Goal: Task Accomplishment & Management: Manage account settings

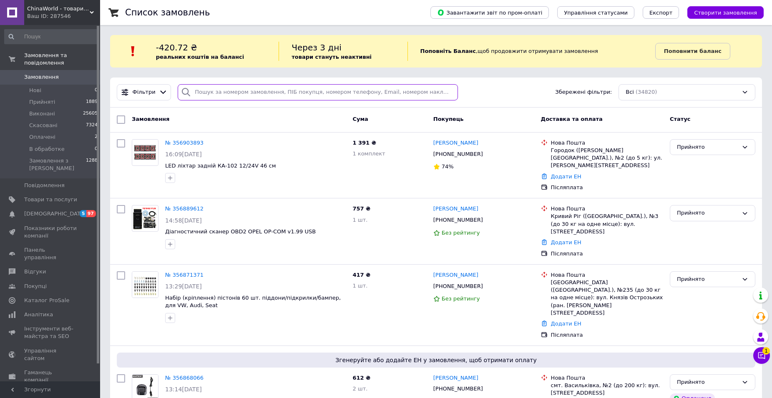
click at [248, 93] on input "search" at bounding box center [318, 92] width 280 height 16
paste input "356834622"
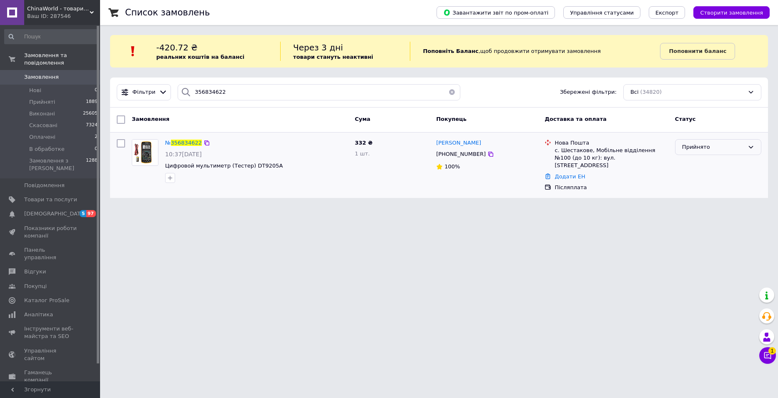
click at [718, 145] on div "Прийнято" at bounding box center [713, 147] width 62 height 9
click at [704, 183] on li "Скасовано" at bounding box center [717, 179] width 85 height 15
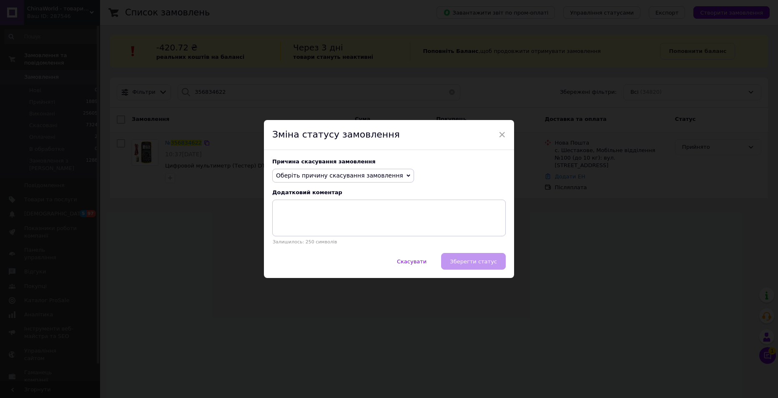
click at [365, 176] on span "Оберіть причину скасування замовлення" at bounding box center [339, 175] width 127 height 7
click at [322, 230] on li "На прохання покупця" at bounding box center [343, 227] width 141 height 12
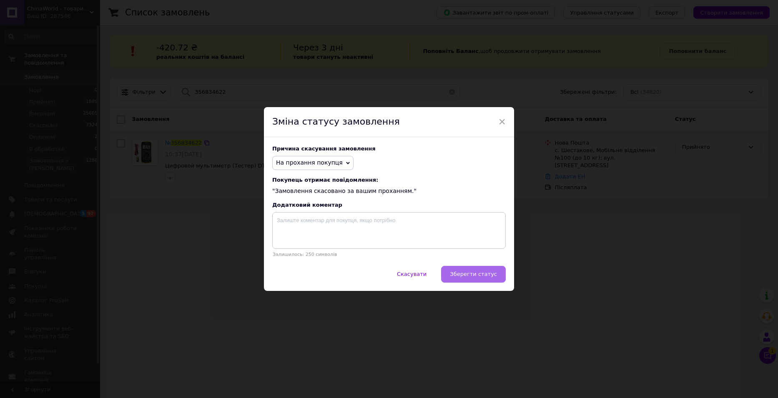
click at [471, 276] on span "Зберегти статус" at bounding box center [473, 274] width 47 height 6
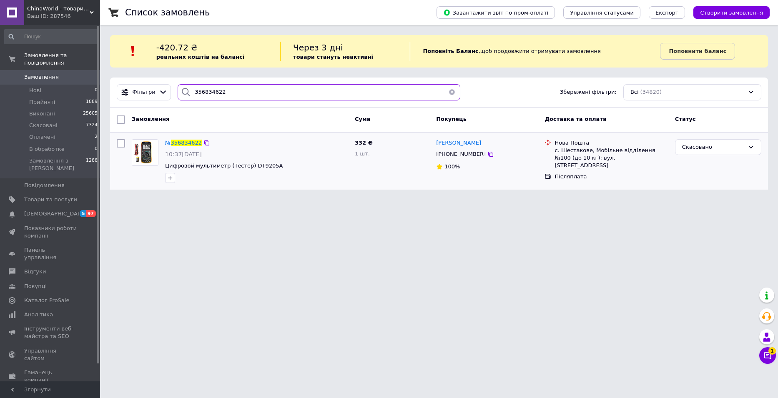
drag, startPoint x: 302, startPoint y: 92, endPoint x: 187, endPoint y: 94, distance: 115.1
click at [187, 94] on div "356834622" at bounding box center [319, 92] width 283 height 16
paste input "66653"
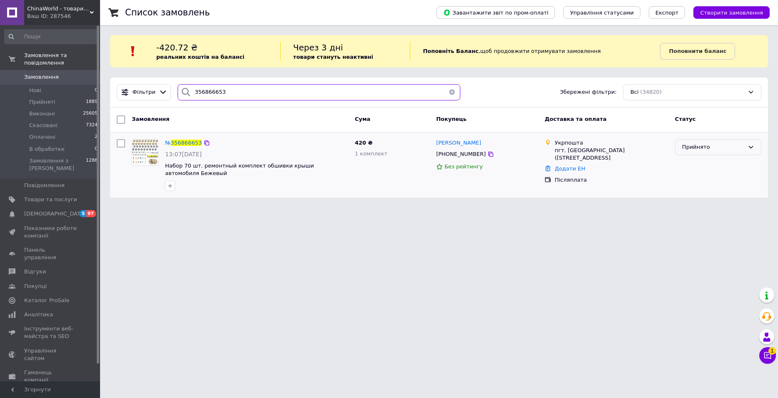
type input "356866653"
click at [713, 144] on div "Прийнято" at bounding box center [713, 147] width 62 height 9
click at [712, 180] on li "Скасовано" at bounding box center [717, 179] width 85 height 15
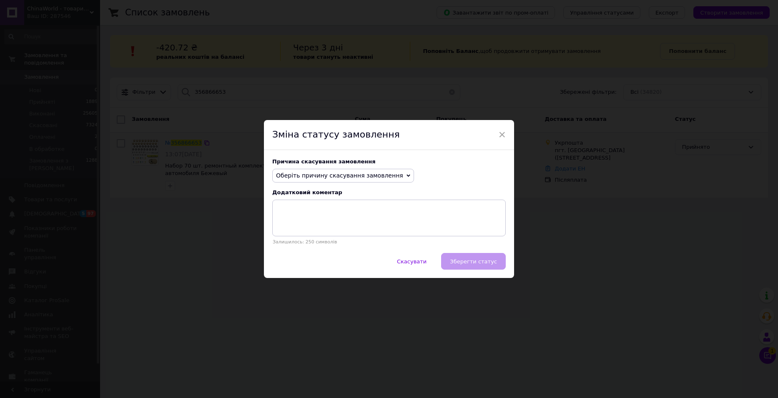
click at [334, 176] on span "Оберіть причину скасування замовлення" at bounding box center [339, 175] width 127 height 7
click at [330, 228] on li "На прохання покупця" at bounding box center [343, 227] width 141 height 12
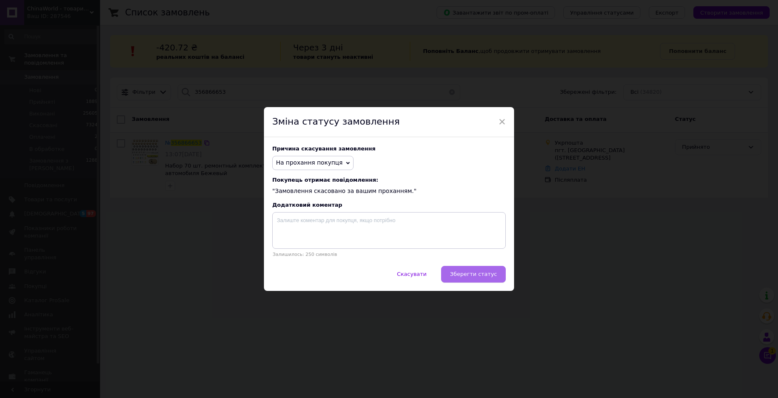
click at [473, 274] on span "Зберегти статус" at bounding box center [473, 274] width 47 height 6
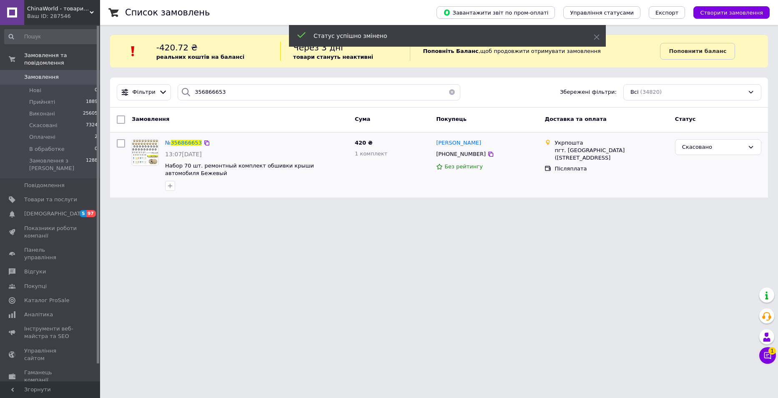
click at [65, 73] on span "Замовлення" at bounding box center [50, 77] width 53 height 8
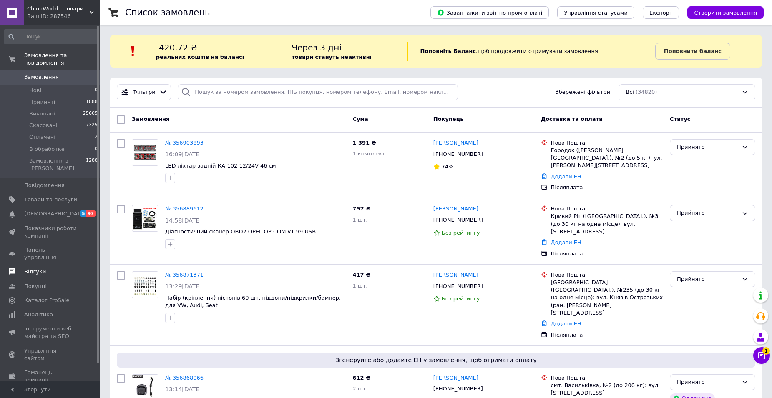
click at [44, 268] on span "Відгуки" at bounding box center [50, 272] width 53 height 8
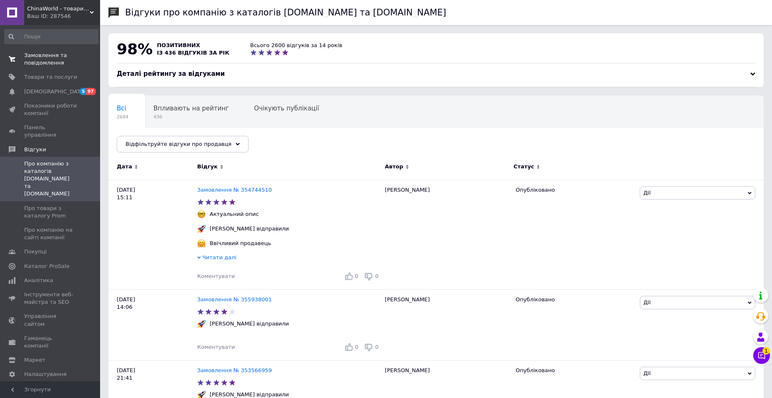
click at [48, 65] on span "Замовлення та повідомлення" at bounding box center [50, 59] width 53 height 15
